Goal: Task Accomplishment & Management: Manage account settings

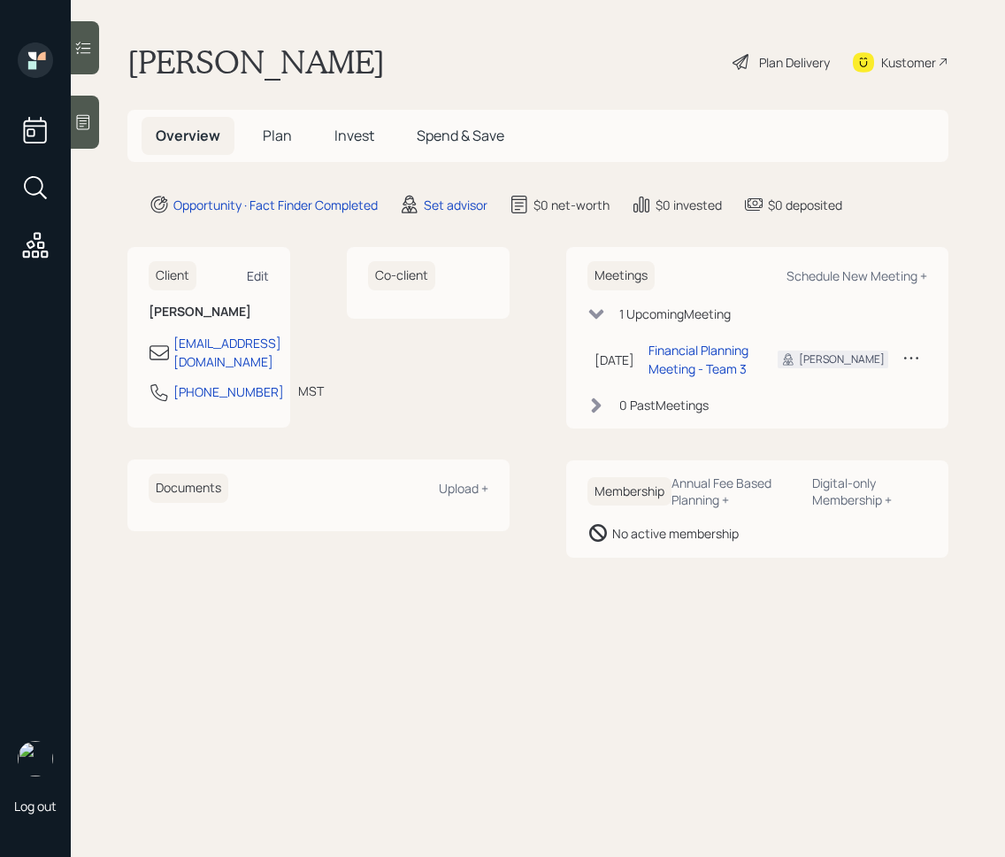
click at [265, 267] on div "Edit" at bounding box center [258, 275] width 22 height 17
select select "America/[GEOGRAPHIC_DATA]"
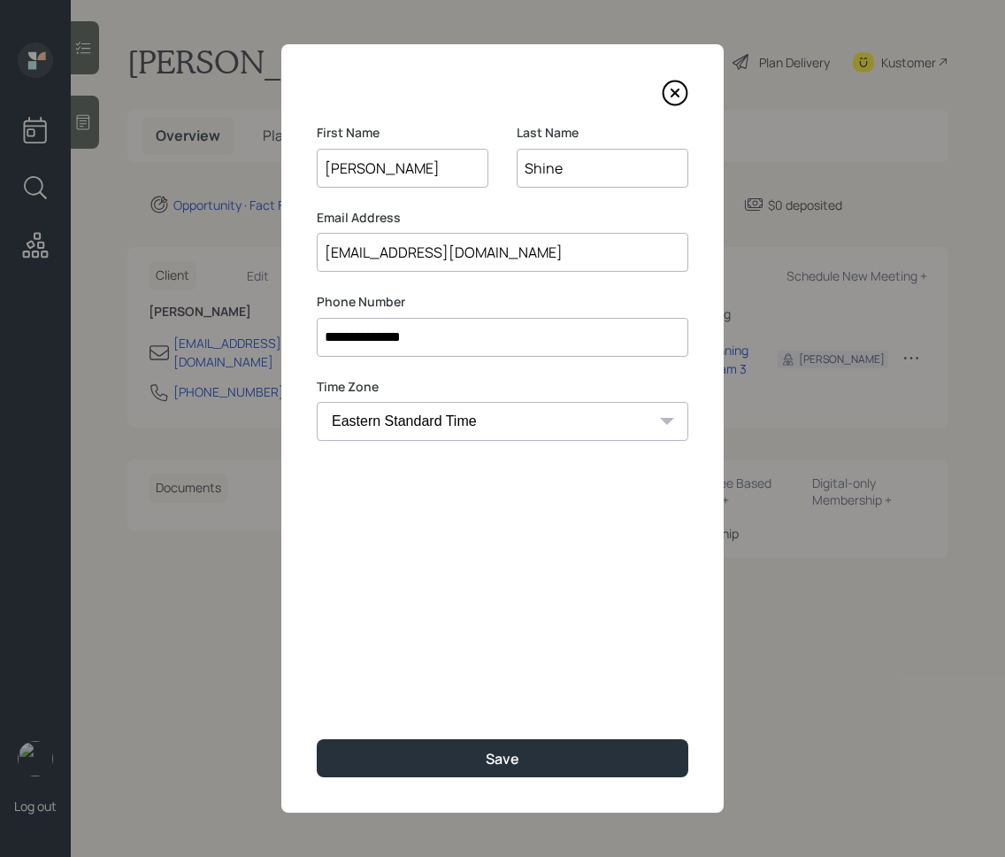
click at [336, 248] on input "[EMAIL_ADDRESS][DOMAIN_NAME]" at bounding box center [503, 252] width 372 height 39
type input "[EMAIL_ADDRESS][DOMAIN_NAME]"
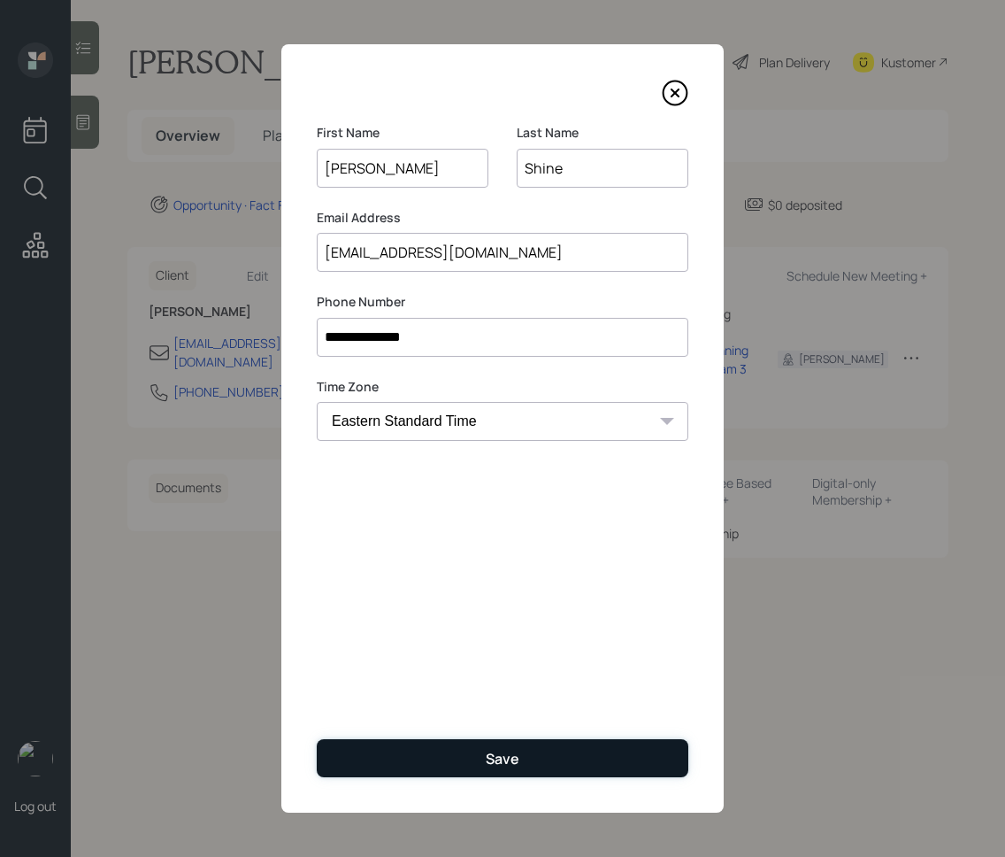
click at [508, 751] on div "Save" at bounding box center [503, 758] width 34 height 19
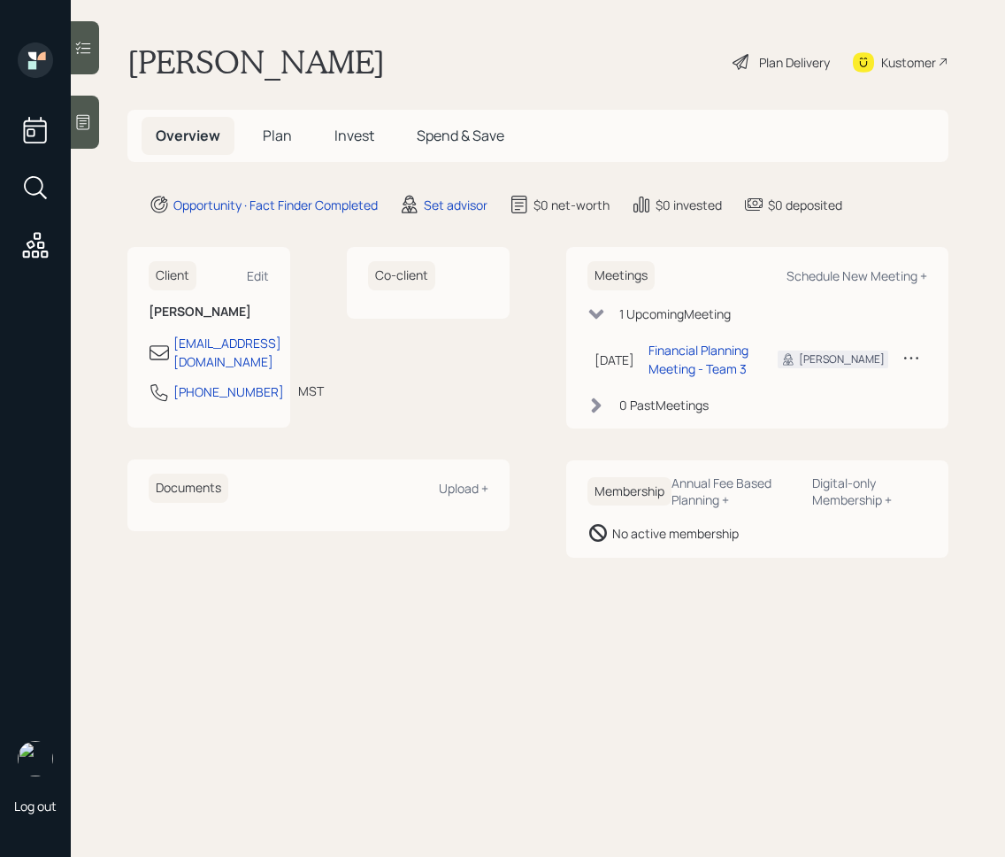
click at [427, 395] on div "Co-client" at bounding box center [428, 337] width 163 height 181
